Goal: Information Seeking & Learning: Learn about a topic

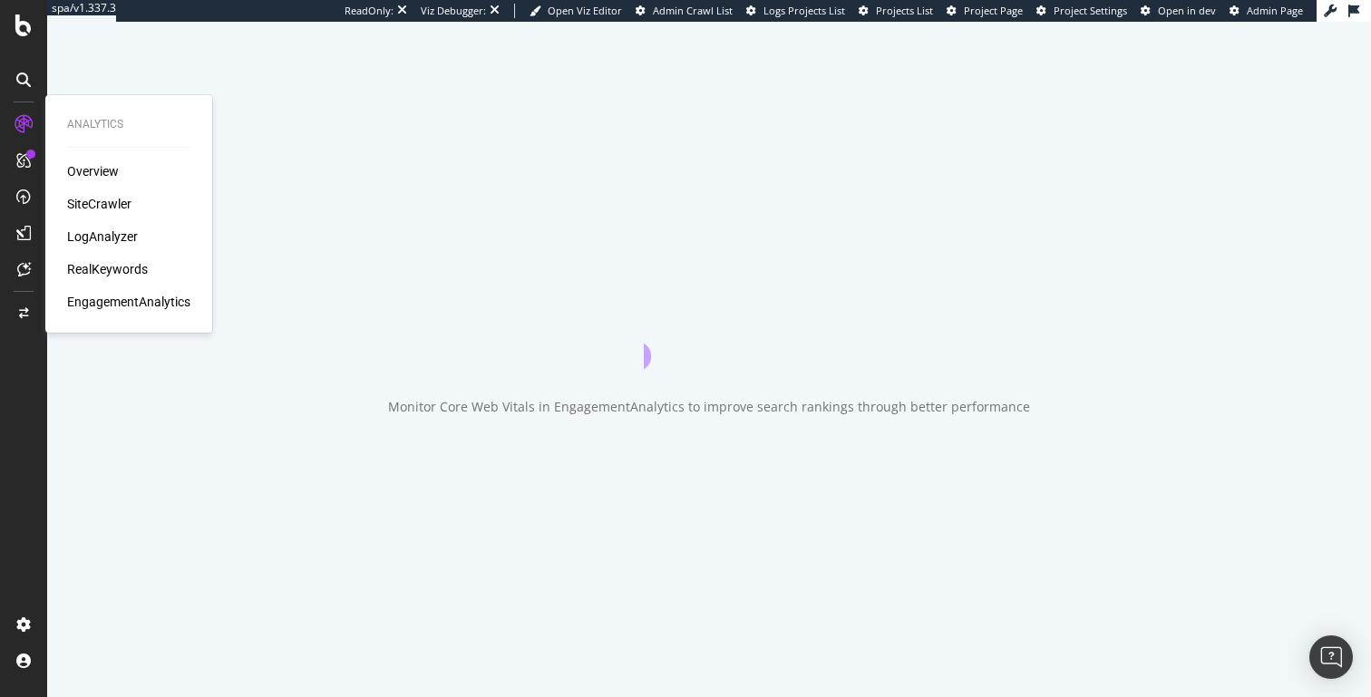
click at [109, 231] on div "LogAnalyzer" at bounding box center [102, 237] width 71 height 18
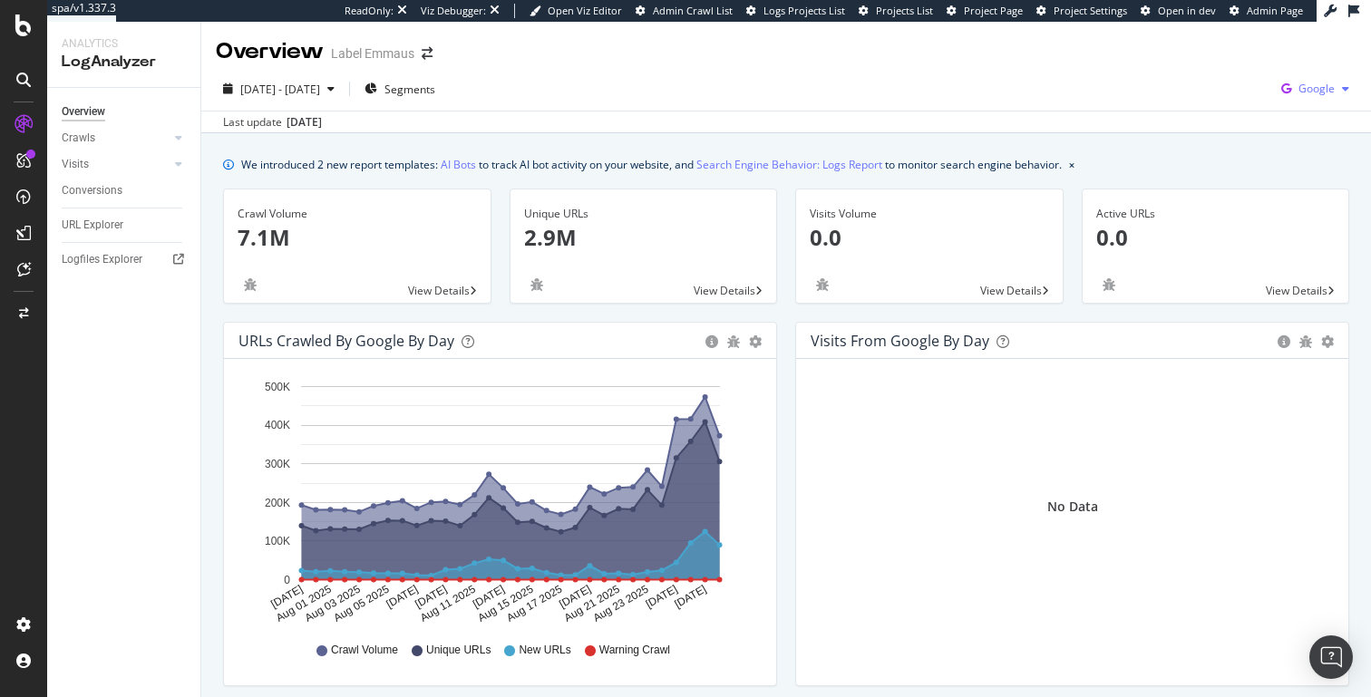
click at [1300, 89] on span "Google" at bounding box center [1317, 88] width 36 height 15
click at [1221, 132] on span "Other AI Bots" at bounding box center [1225, 139] width 67 height 16
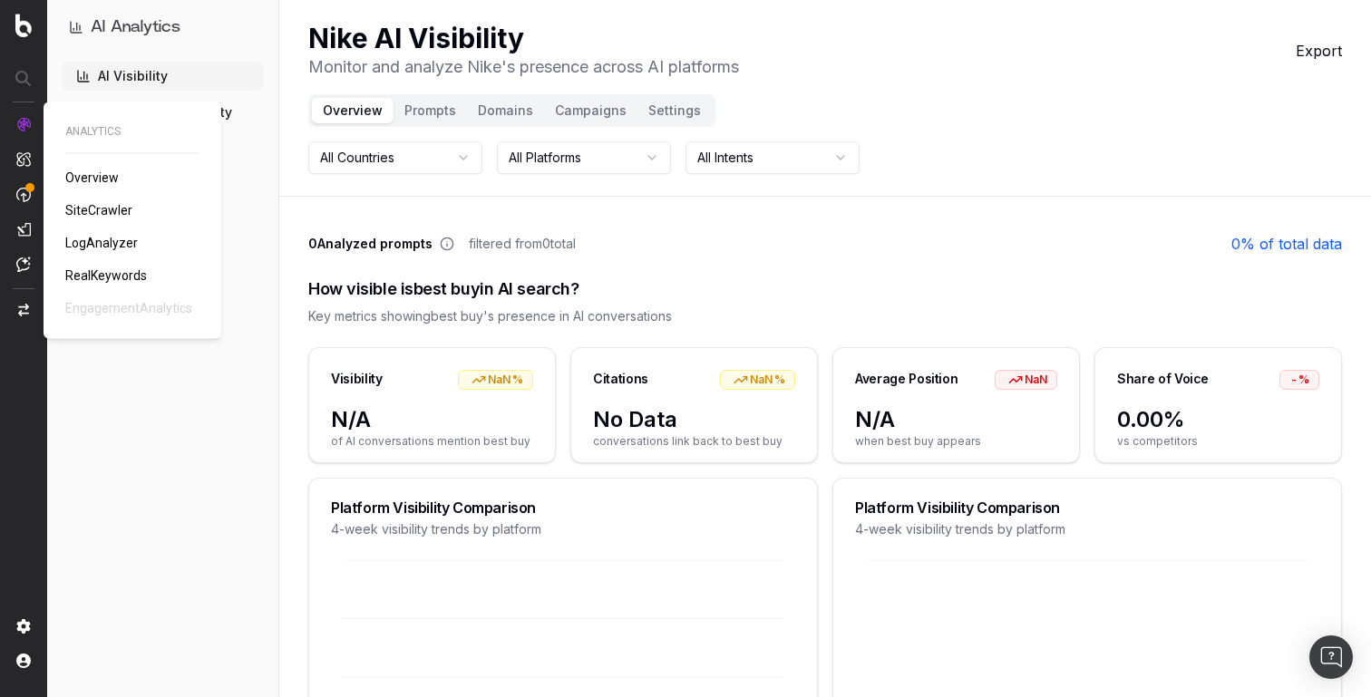
click at [96, 238] on span "LogAnalyzer" at bounding box center [101, 243] width 73 height 15
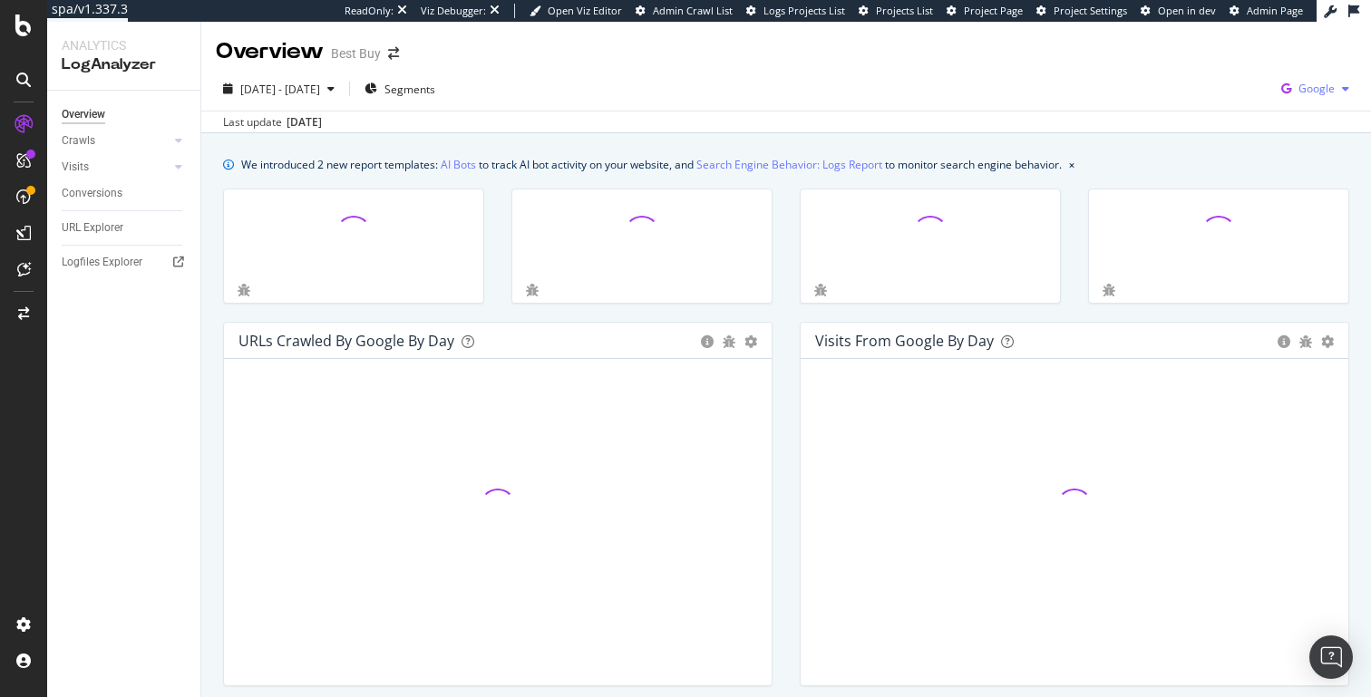
click at [1315, 80] on div "Google" at bounding box center [1315, 88] width 83 height 27
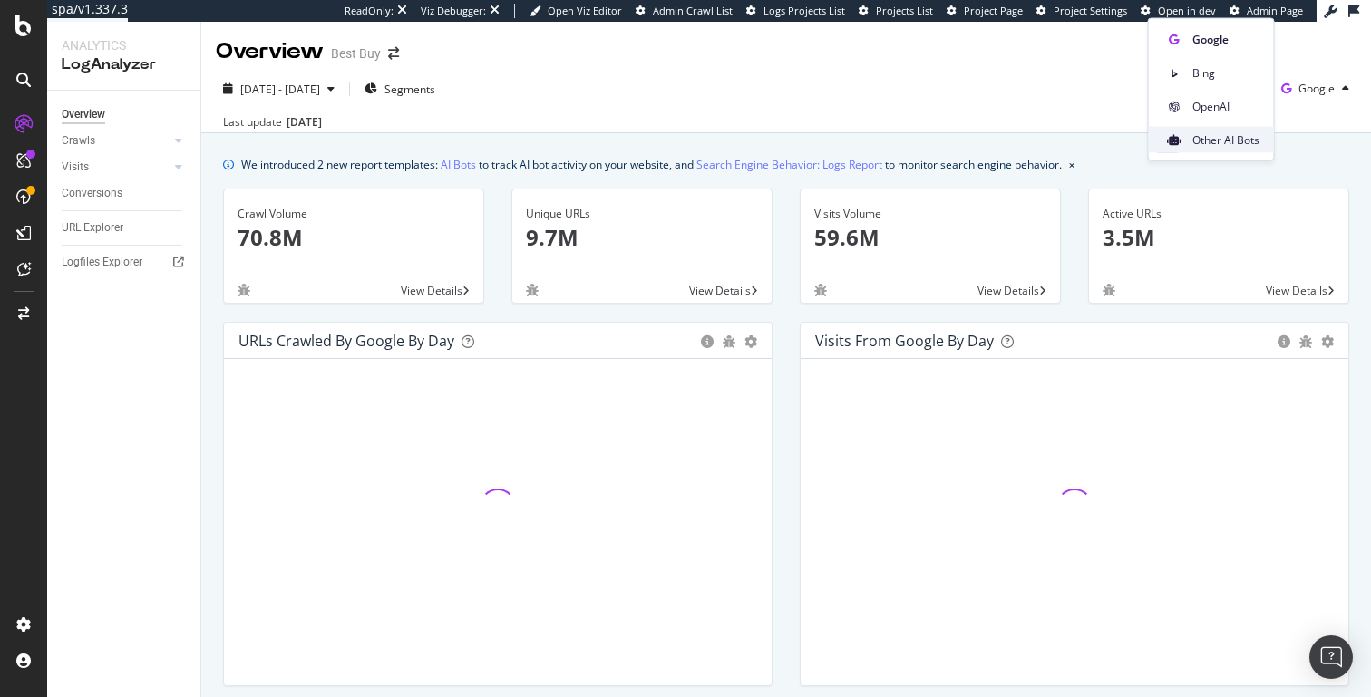
click at [1225, 137] on span "Other AI Bots" at bounding box center [1225, 139] width 67 height 16
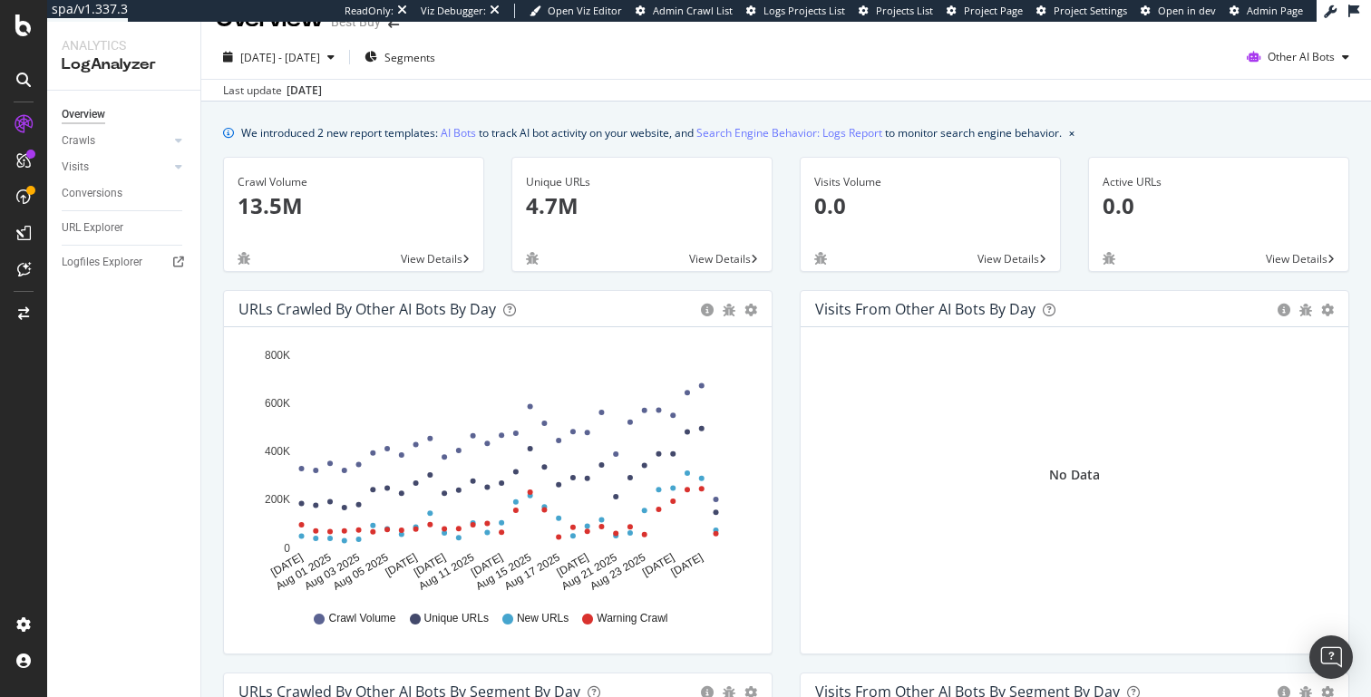
scroll to position [18, 0]
